Goal: Task Accomplishment & Management: Complete application form

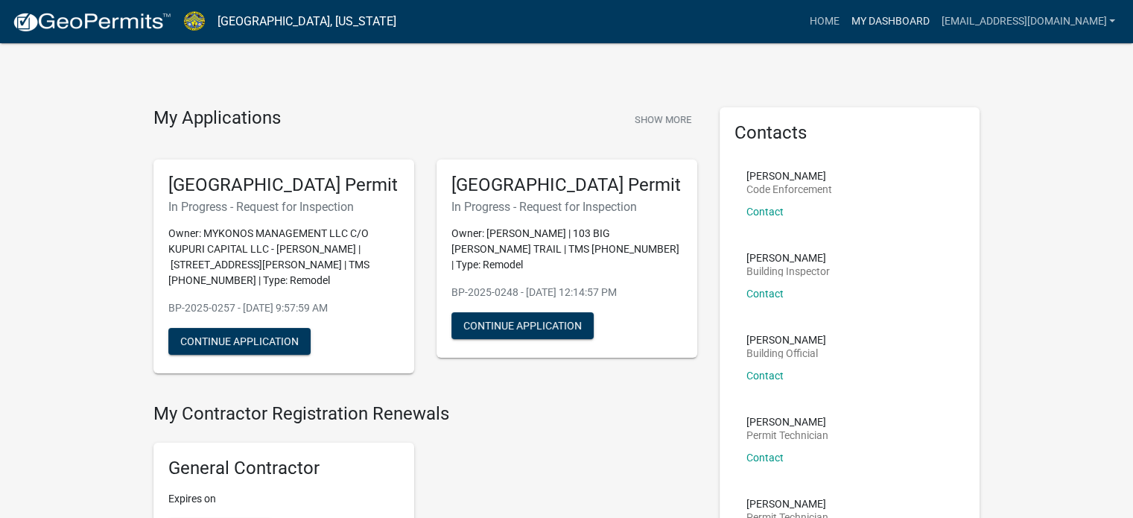
click at [866, 22] on link "My Dashboard" at bounding box center [890, 21] width 90 height 28
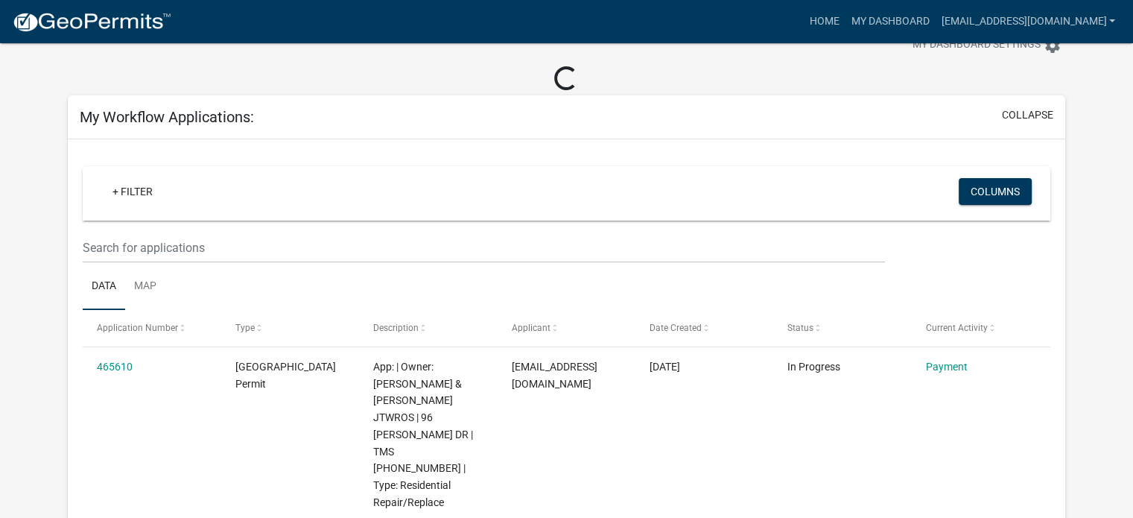
scroll to position [75, 0]
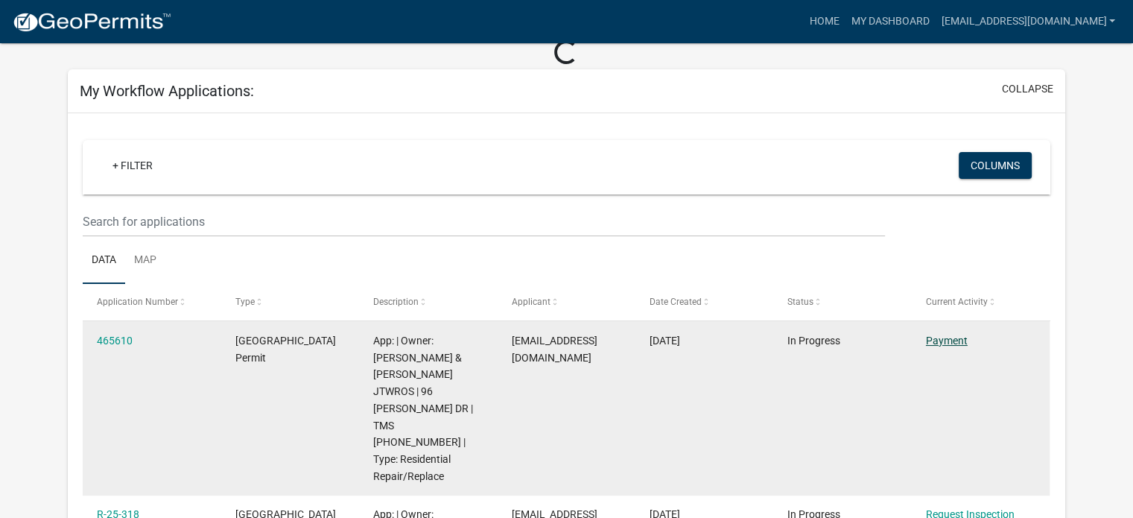
click at [945, 342] on link "Payment" at bounding box center [947, 341] width 42 height 12
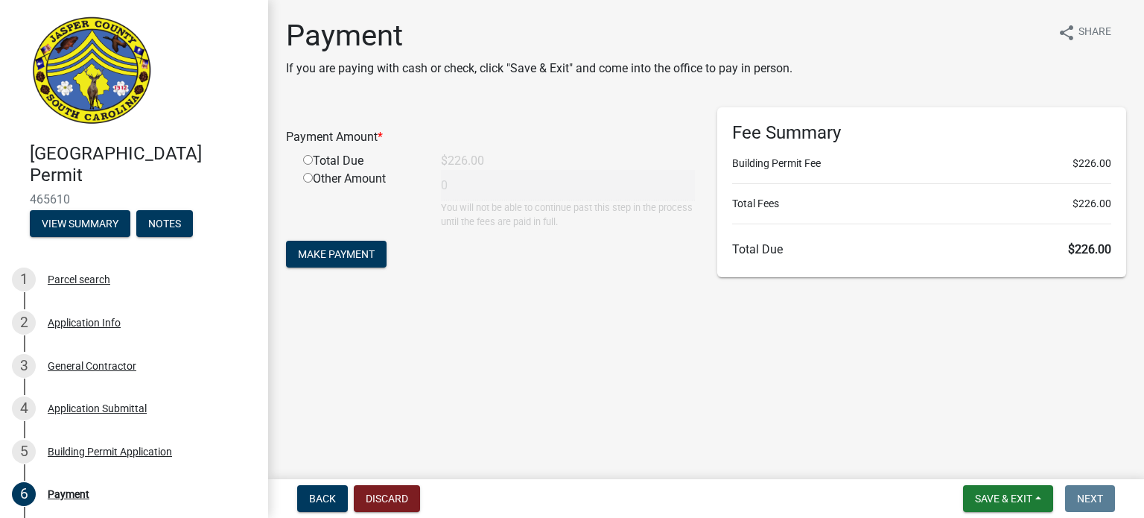
click at [305, 159] on input "radio" at bounding box center [308, 160] width 10 height 10
radio input "true"
type input "226"
click at [347, 253] on span "Make Payment" at bounding box center [336, 254] width 77 height 12
